Goal: Task Accomplishment & Management: Use online tool/utility

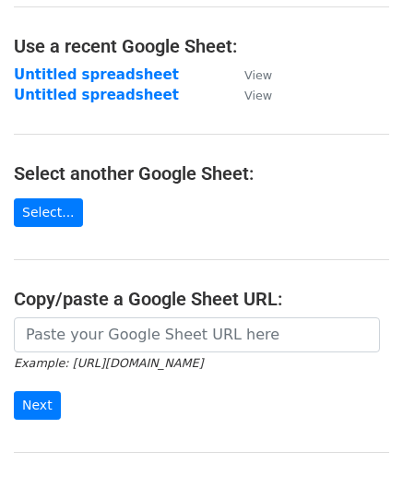
scroll to position [92, 0]
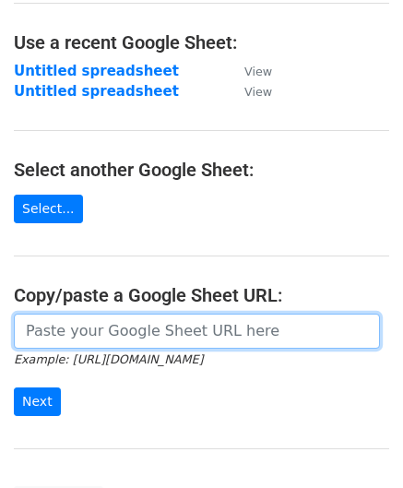
click at [114, 325] on input "url" at bounding box center [197, 331] width 366 height 35
paste input "https://docs.google.com/spreadsheets/d/1oIeJeg1RFBTRR23pWcvpJgAujPsblKzZupo2Y5O…"
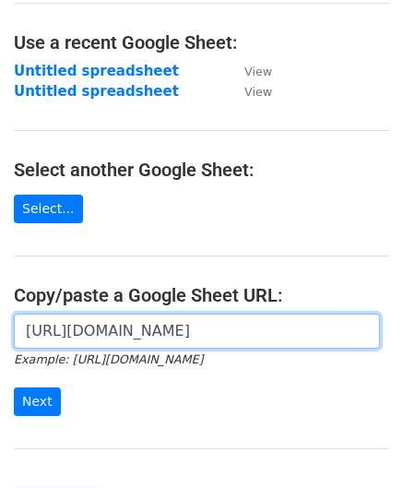
scroll to position [0, 392]
type input "https://docs.google.com/spreadsheets/d/1oIeJeg1RFBTRR23pWcvpJgAujPsblKzZupo2Y5O…"
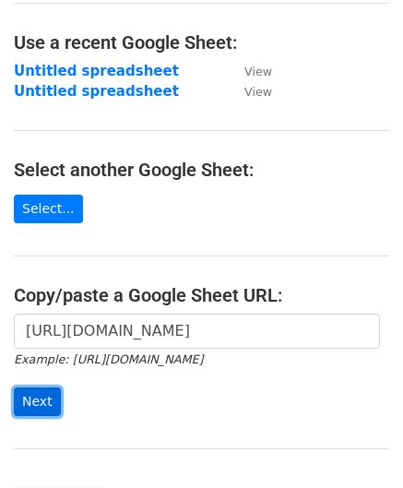
click at [33, 401] on input "Next" at bounding box center [37, 402] width 47 height 29
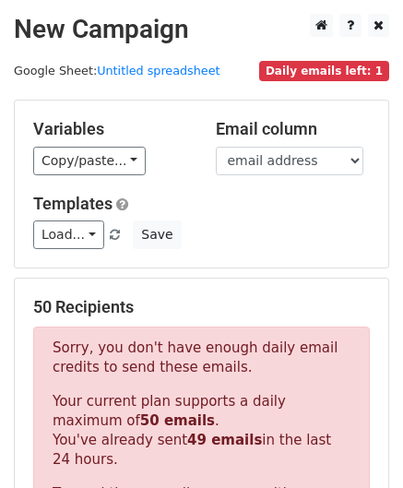
scroll to position [623, 0]
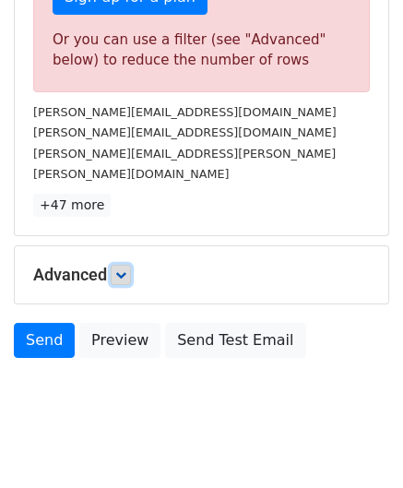
click at [122, 269] on icon at bounding box center [120, 274] width 11 height 11
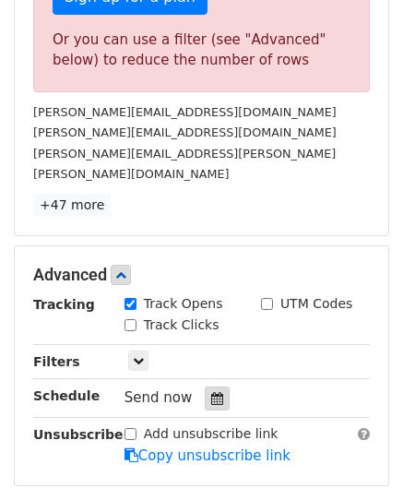
click at [211, 392] on icon at bounding box center [217, 398] width 12 height 13
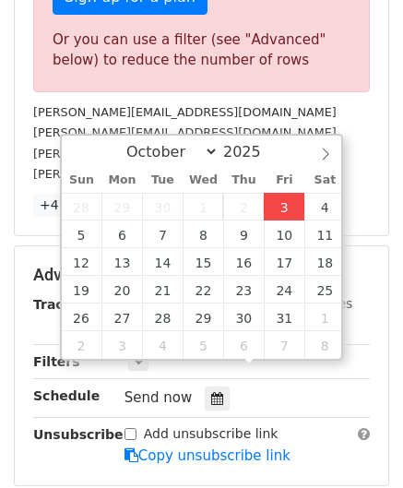
type input "[DATE] 12:00"
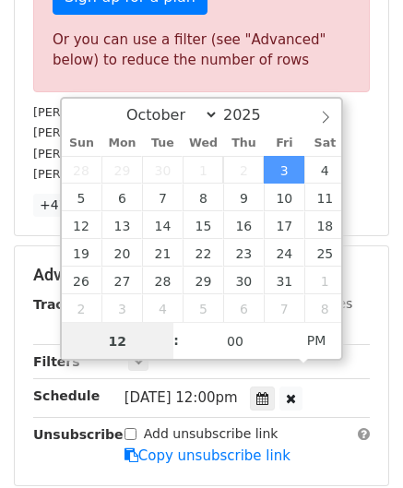
paste input "0"
type input "10"
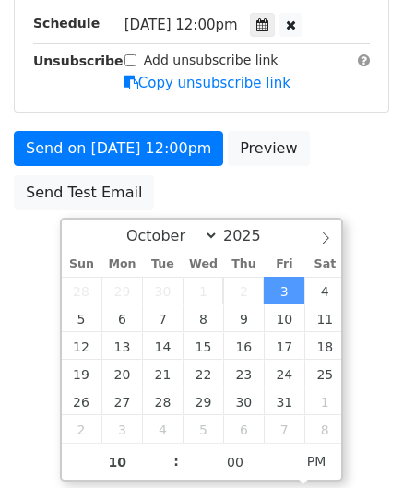
type input "[DATE] 22:00"
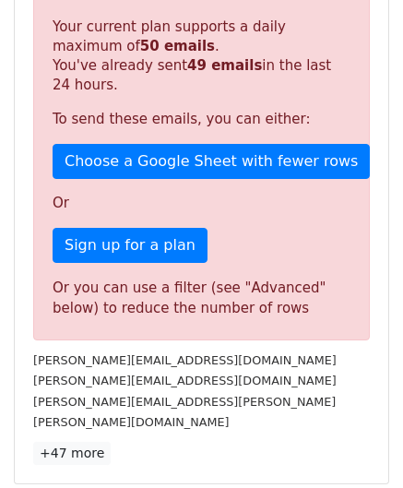
scroll to position [846, 0]
